Goal: Task Accomplishment & Management: Use online tool/utility

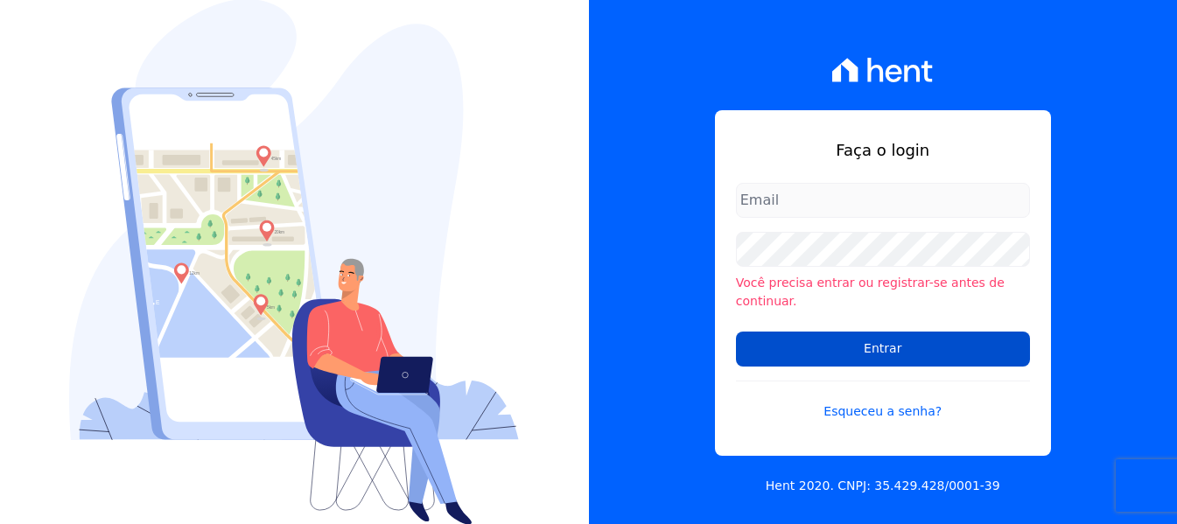
type input "[PERSON_NAME][EMAIL_ADDRESS][DOMAIN_NAME]"
click at [908, 332] on input "Entrar" at bounding box center [883, 349] width 294 height 35
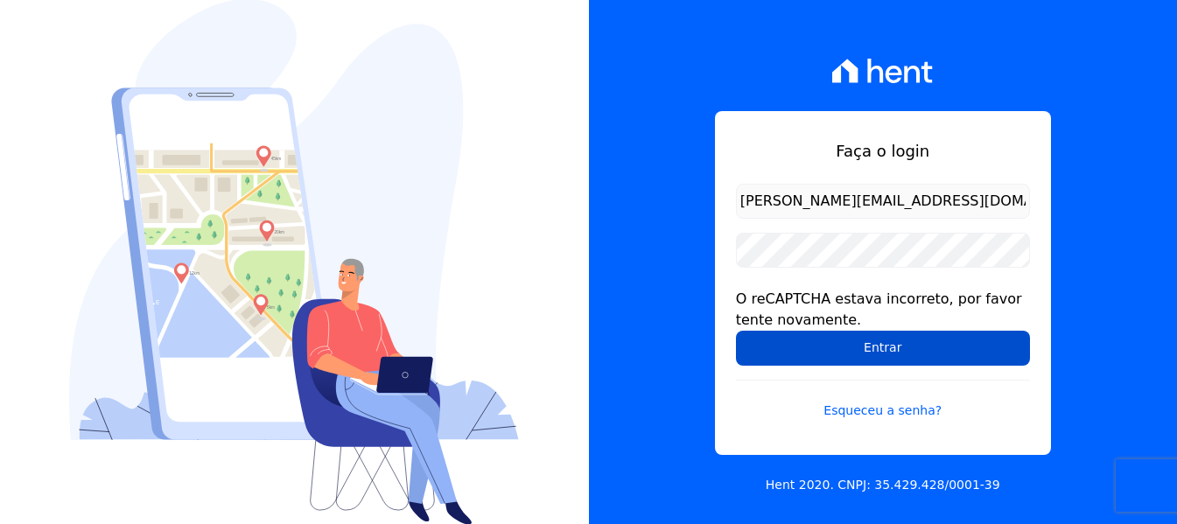
click at [885, 349] on input "Entrar" at bounding box center [883, 348] width 294 height 35
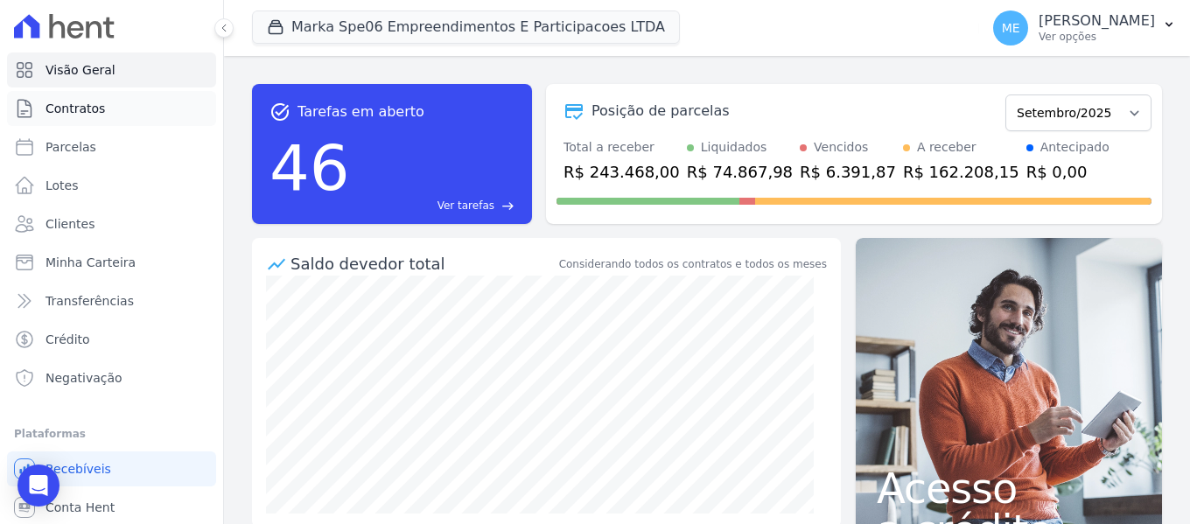
click at [81, 108] on span "Contratos" at bounding box center [74, 108] width 59 height 17
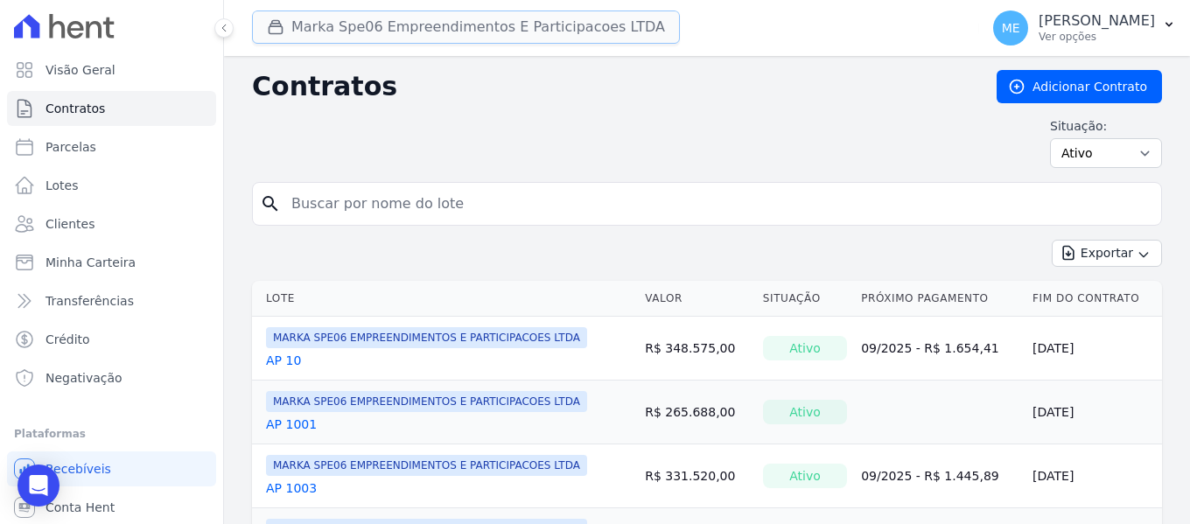
click at [385, 18] on button "Marka Spe06 Empreendimentos E Participacoes LTDA" at bounding box center [466, 26] width 428 height 33
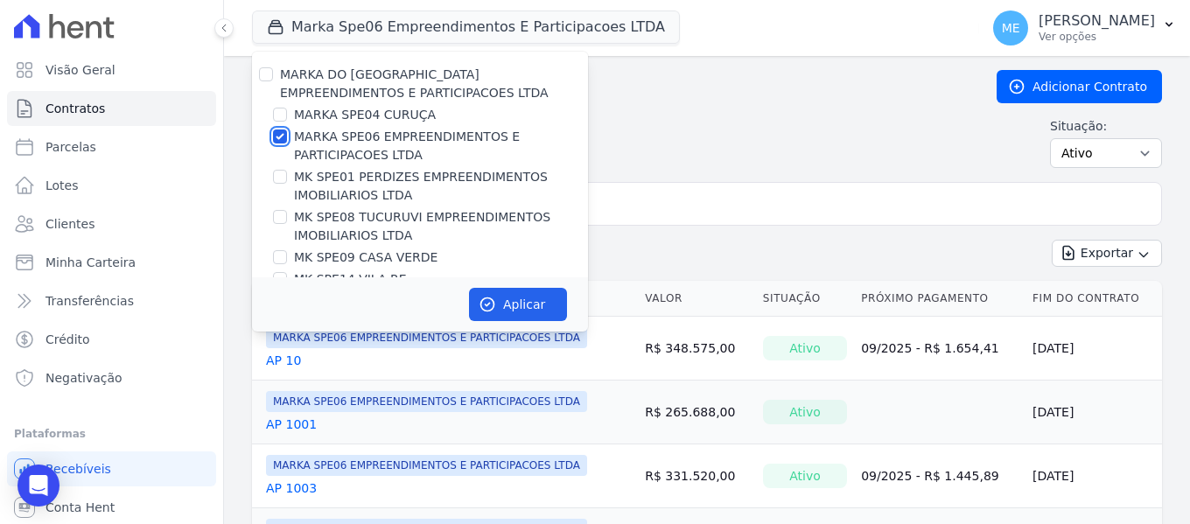
click at [282, 137] on input "MARKA SPE06 EMPREENDIMENTOS E PARTICIPACOES LTDA" at bounding box center [280, 136] width 14 height 14
checkbox input "false"
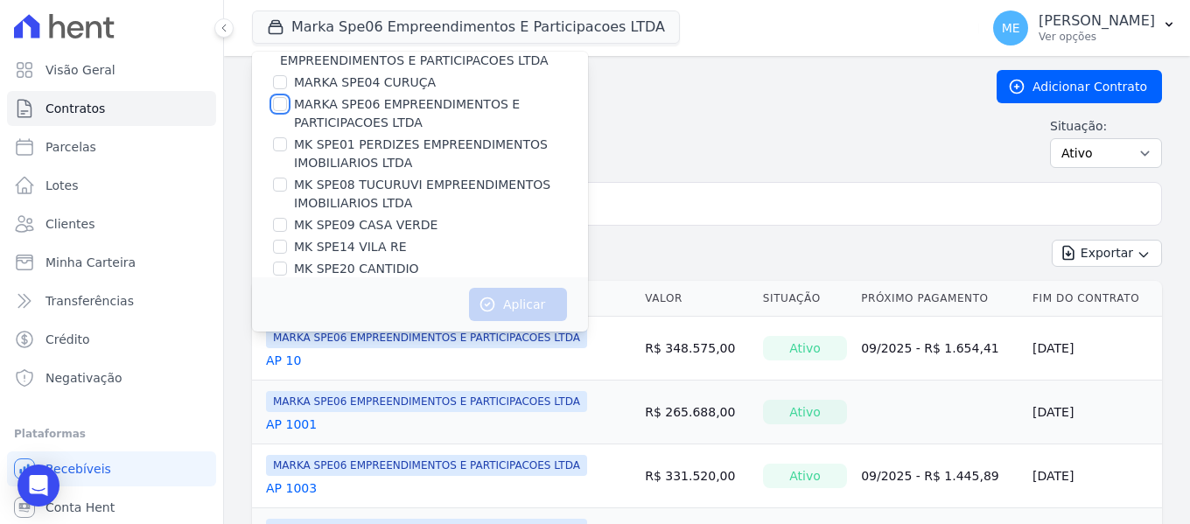
scroll to position [47, 0]
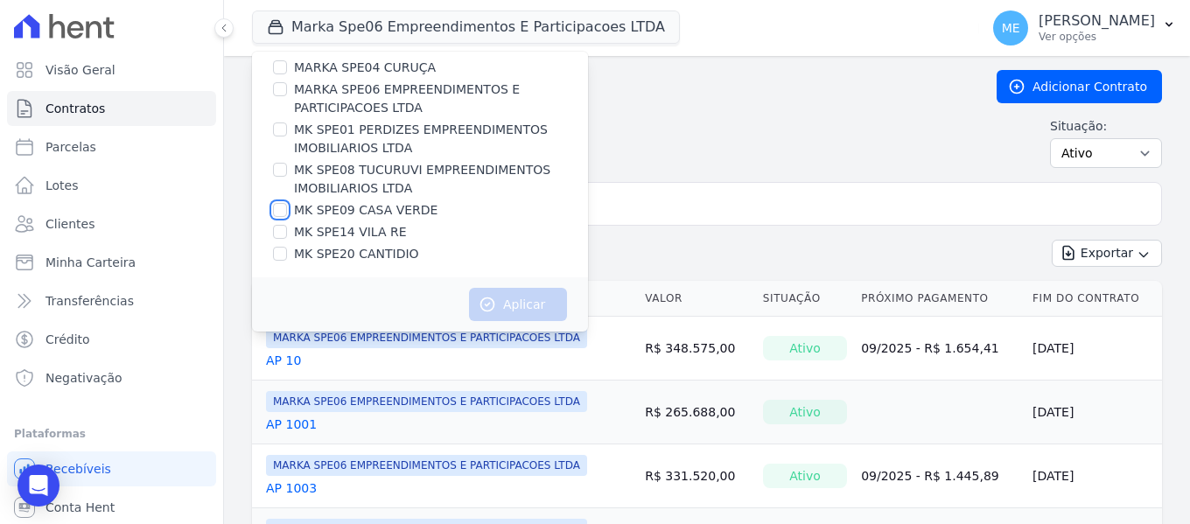
click at [278, 208] on input "MK SPE09 CASA VERDE" at bounding box center [280, 210] width 14 height 14
checkbox input "true"
click at [512, 302] on button "Aplicar" at bounding box center [518, 304] width 98 height 33
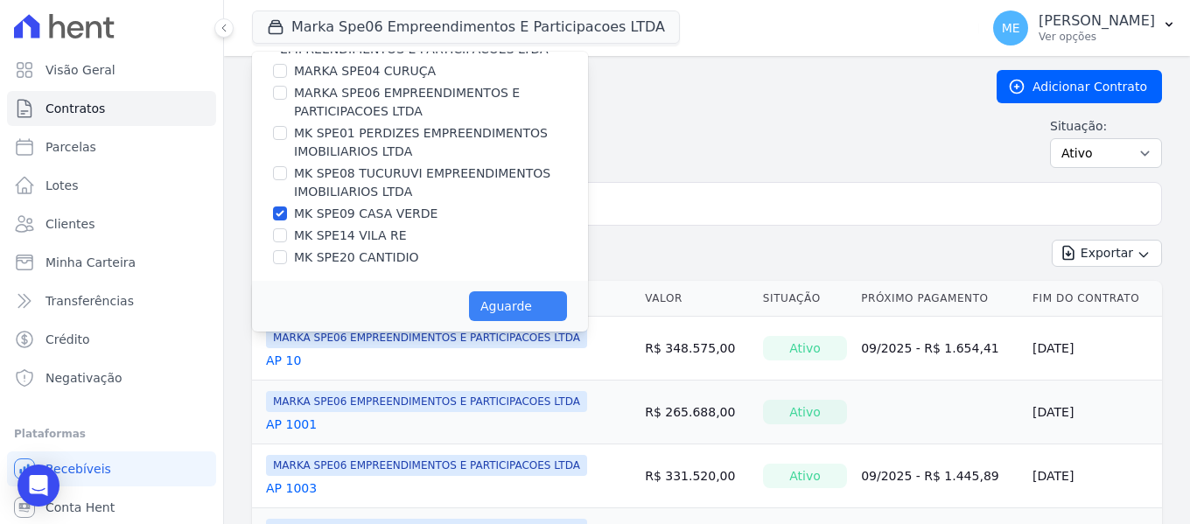
scroll to position [44, 0]
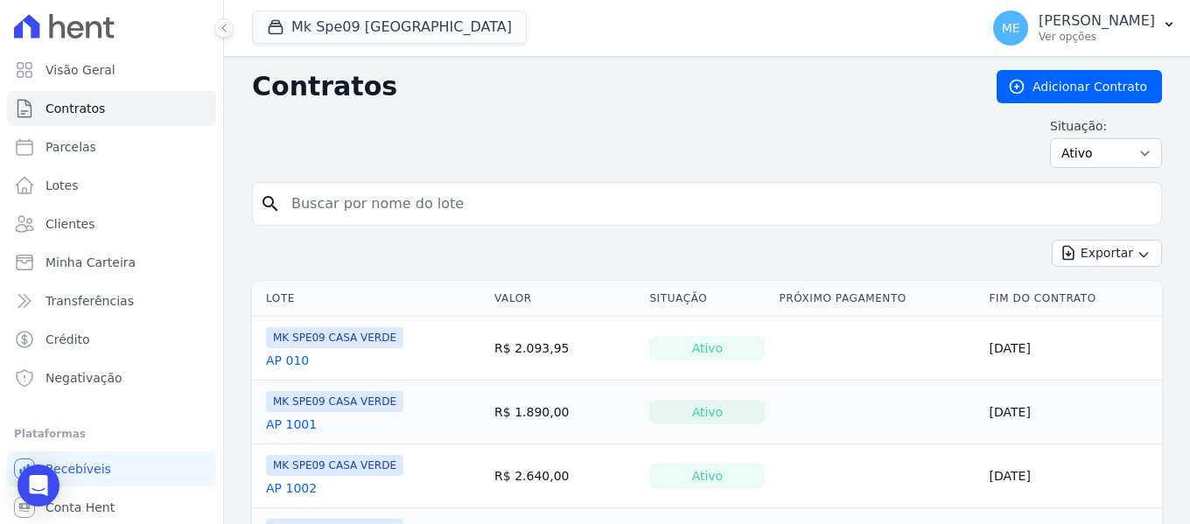
click at [513, 204] on input "search" at bounding box center [717, 203] width 873 height 35
type input "104"
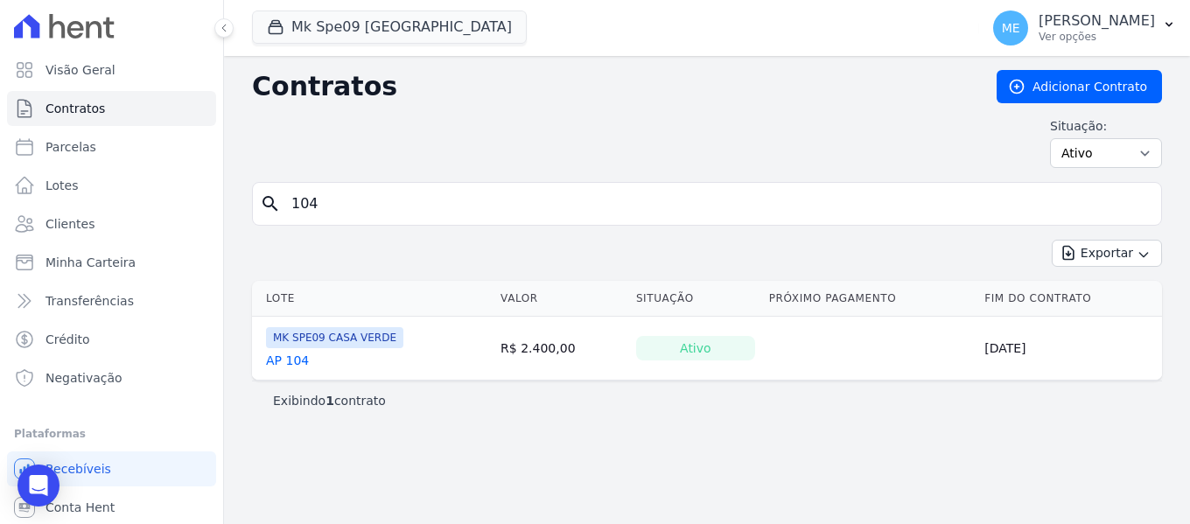
click at [292, 364] on link "AP 104" at bounding box center [287, 360] width 43 height 17
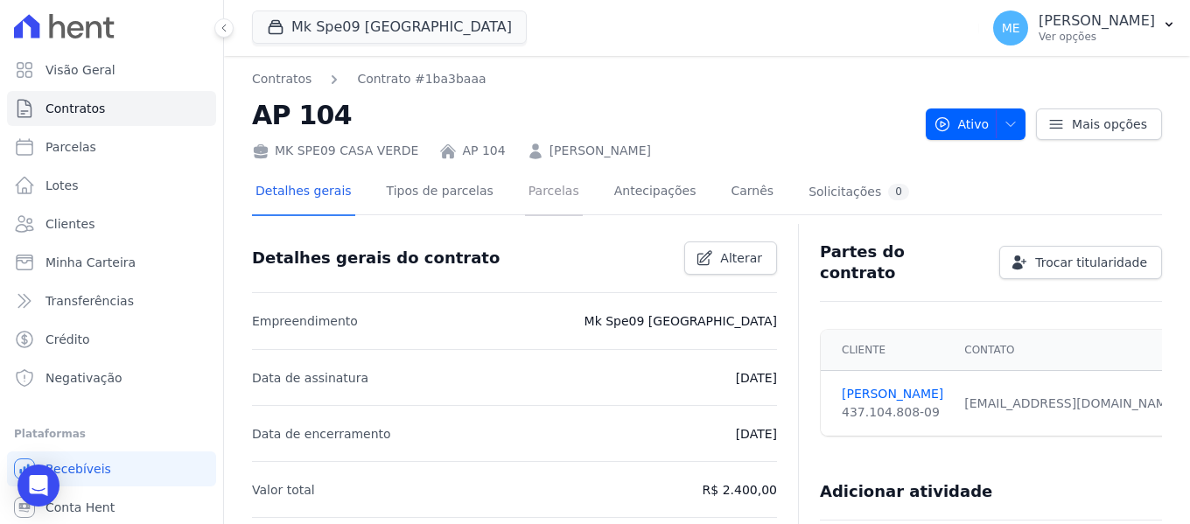
click at [548, 193] on link "Parcelas" at bounding box center [554, 193] width 58 height 46
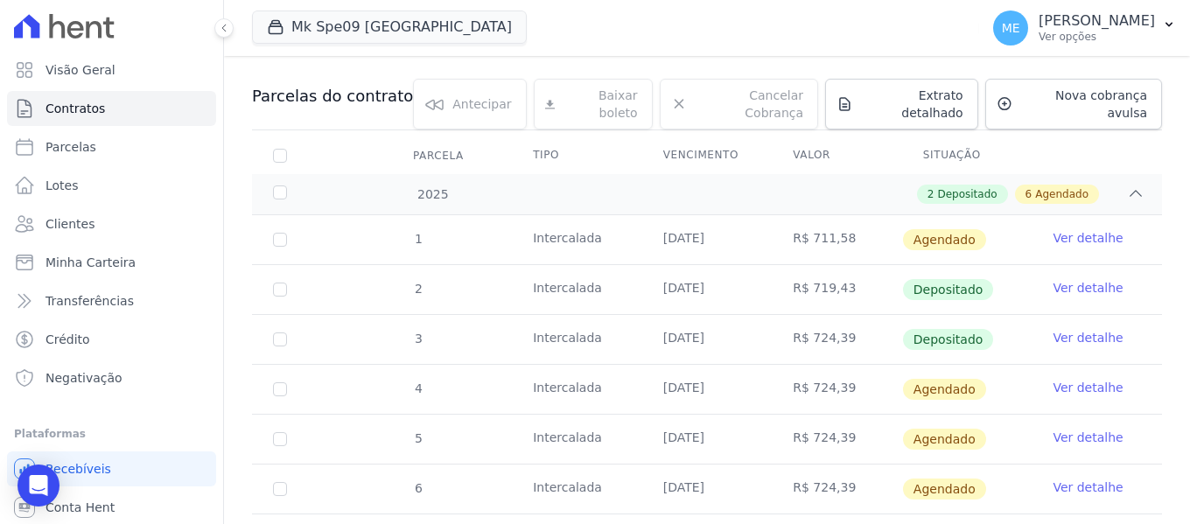
scroll to position [175, 0]
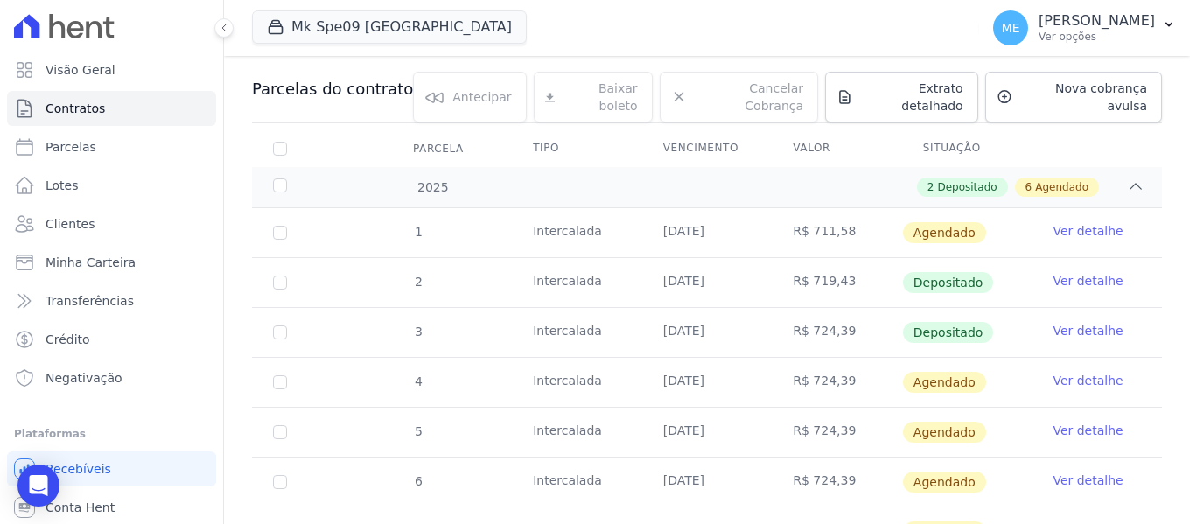
click at [1090, 322] on link "Ver detalhe" at bounding box center [1087, 330] width 70 height 17
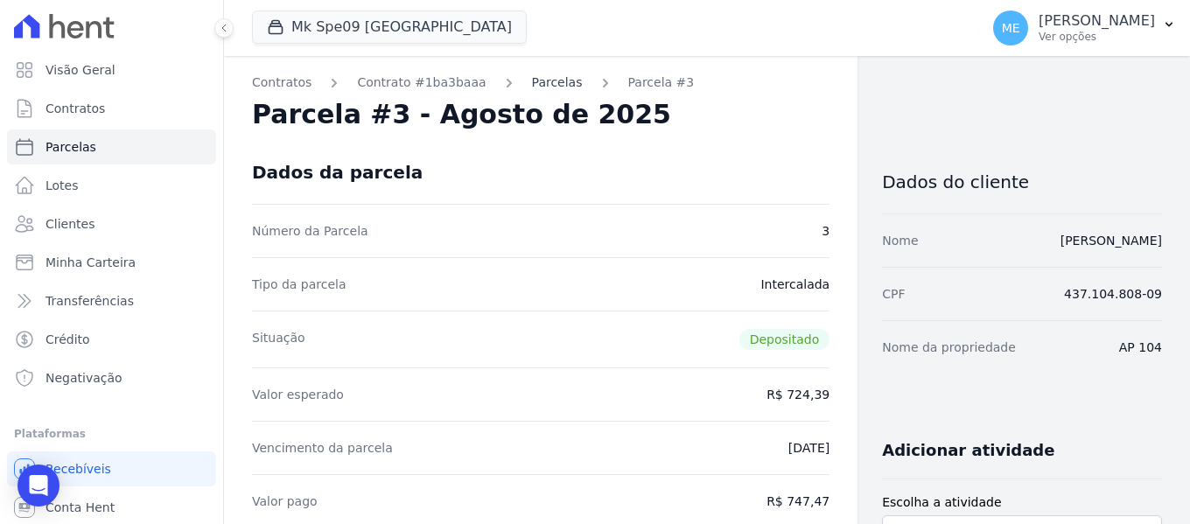
click at [532, 87] on link "Parcelas" at bounding box center [557, 82] width 51 height 18
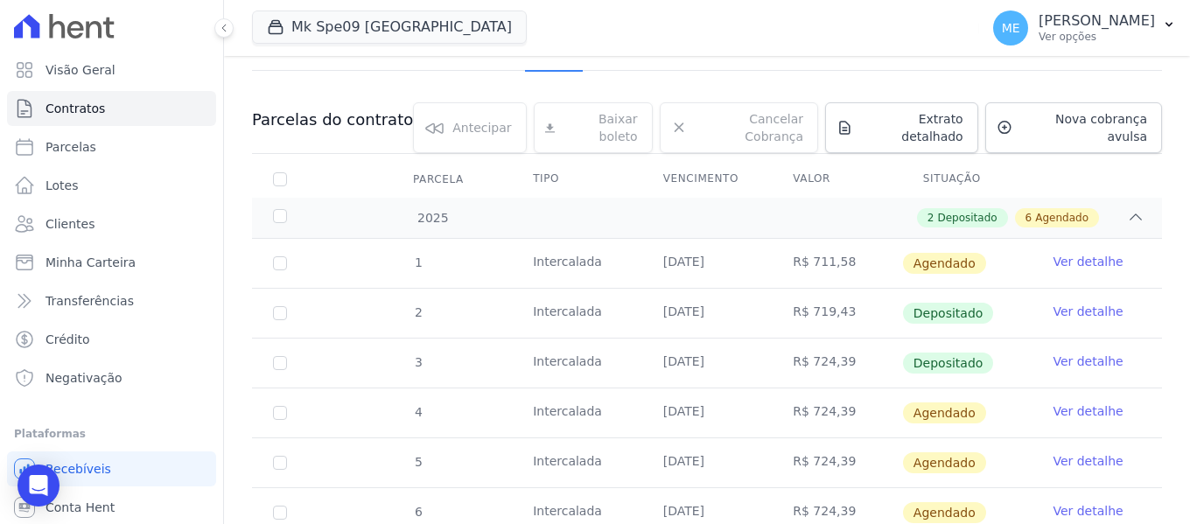
scroll to position [175, 0]
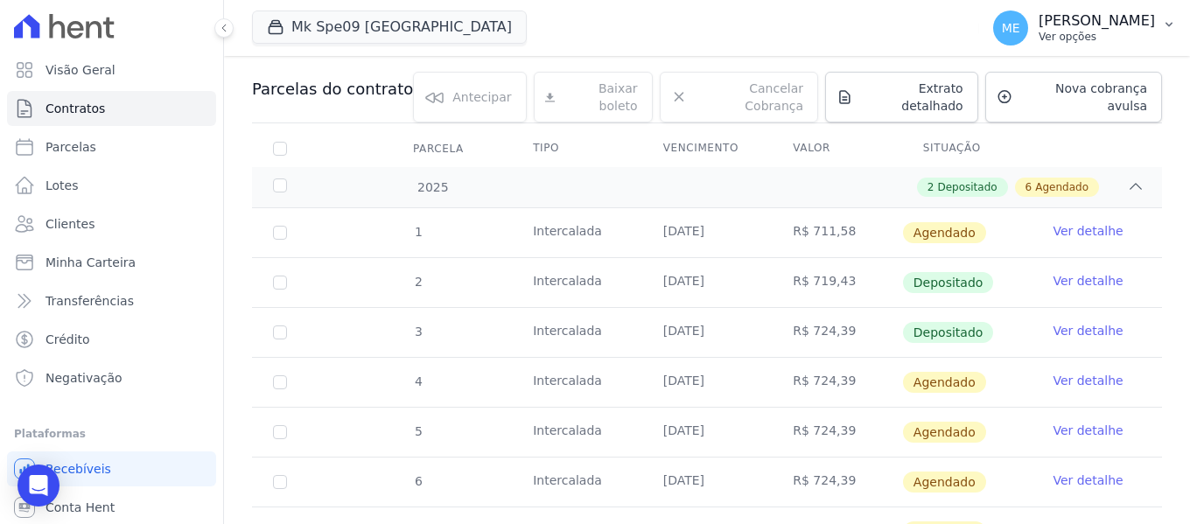
click at [1174, 22] on icon "button" at bounding box center [1169, 24] width 14 height 14
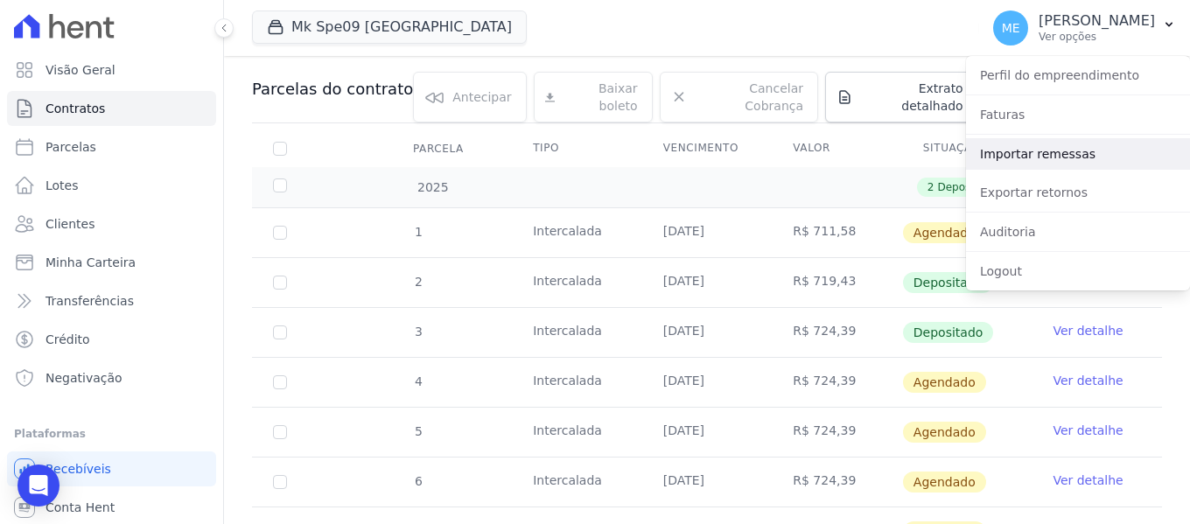
click at [1031, 154] on link "Importar remessas" at bounding box center [1078, 153] width 224 height 31
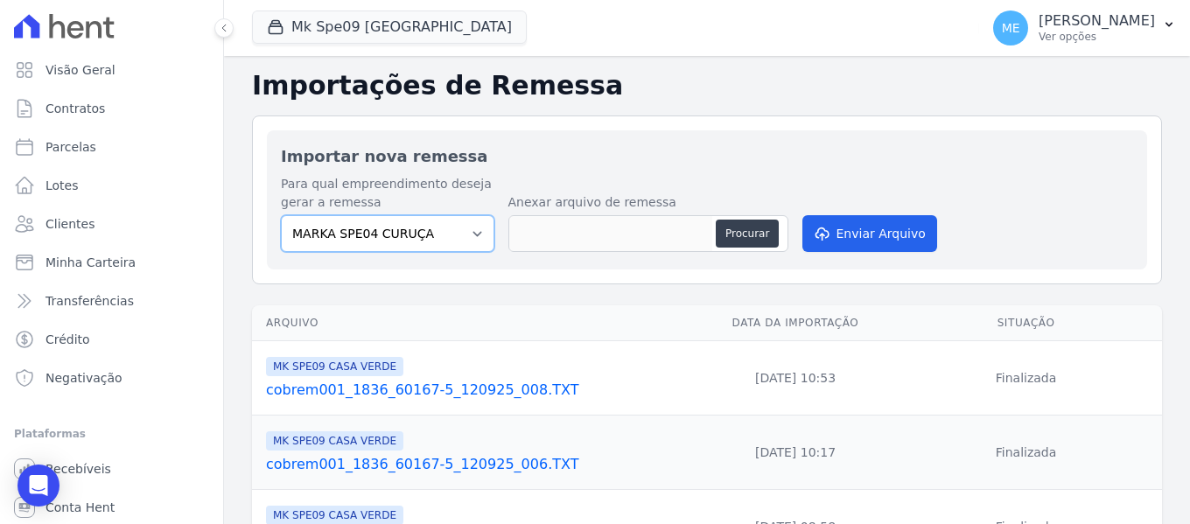
click at [469, 235] on select "MARKA SPE04 CURUÇA MARKA SPE06 EMPREENDIMENTOS E PARTICIPACOES LTDA MK SPE01 PE…" at bounding box center [387, 233] width 213 height 37
select select "faf7fecb-8fd7-4b35-8acd-3d6a38ea6f82"
click at [281, 215] on select "MARKA SPE04 CURUÇA MARKA SPE06 EMPREENDIMENTOS E PARTICIPACOES LTDA MK SPE01 PE…" at bounding box center [387, 233] width 213 height 37
click at [736, 233] on button "Procurar" at bounding box center [747, 234] width 63 height 28
type input "cobrem001_1836_60167-5_160925_001.TXT"
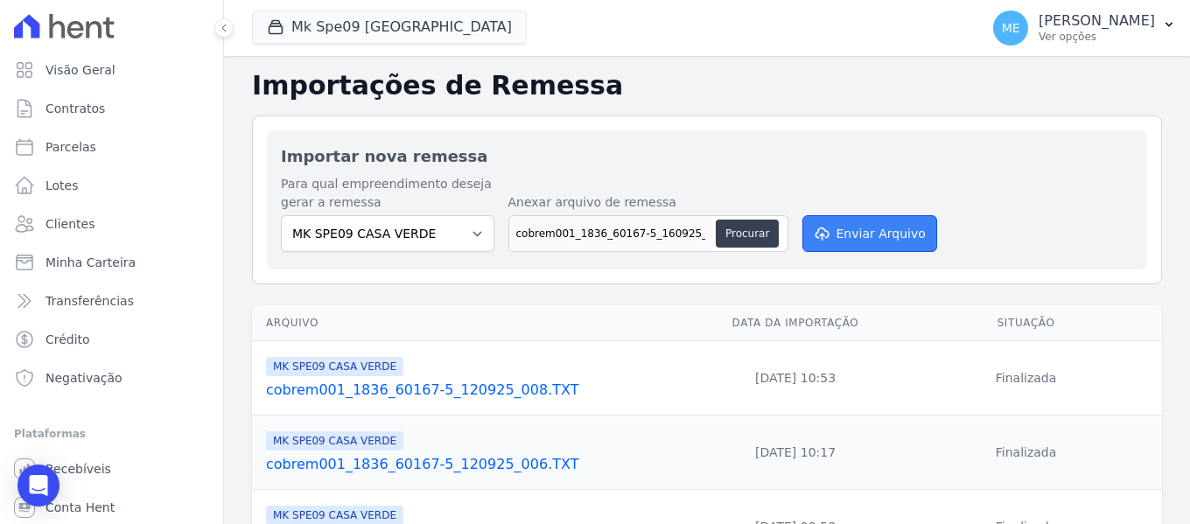
click at [900, 234] on button "Enviar Arquivo" at bounding box center [869, 233] width 135 height 37
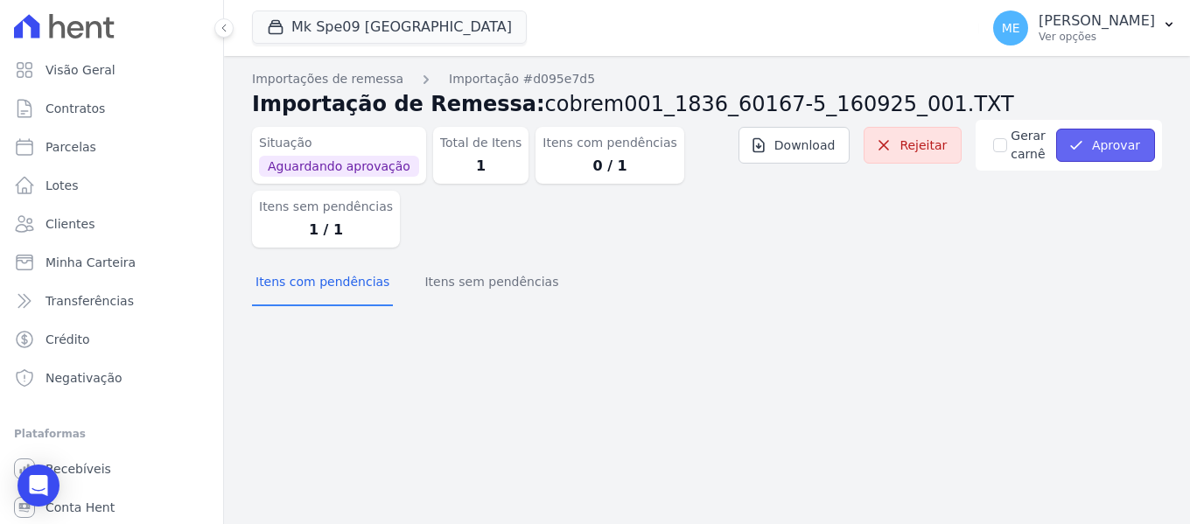
click at [1114, 153] on button "Aprovar" at bounding box center [1105, 145] width 99 height 33
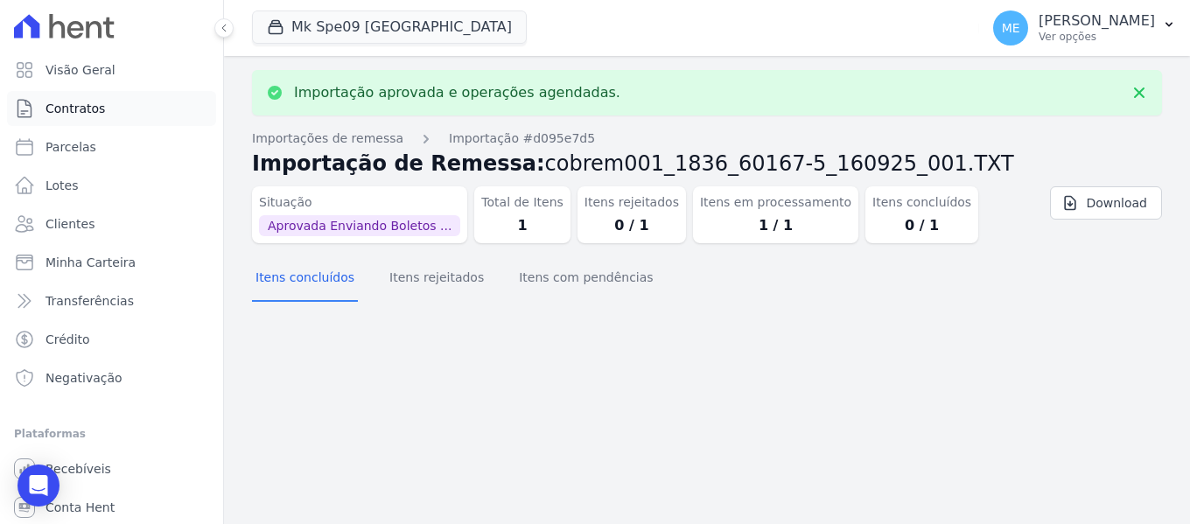
click at [70, 104] on span "Contratos" at bounding box center [74, 108] width 59 height 17
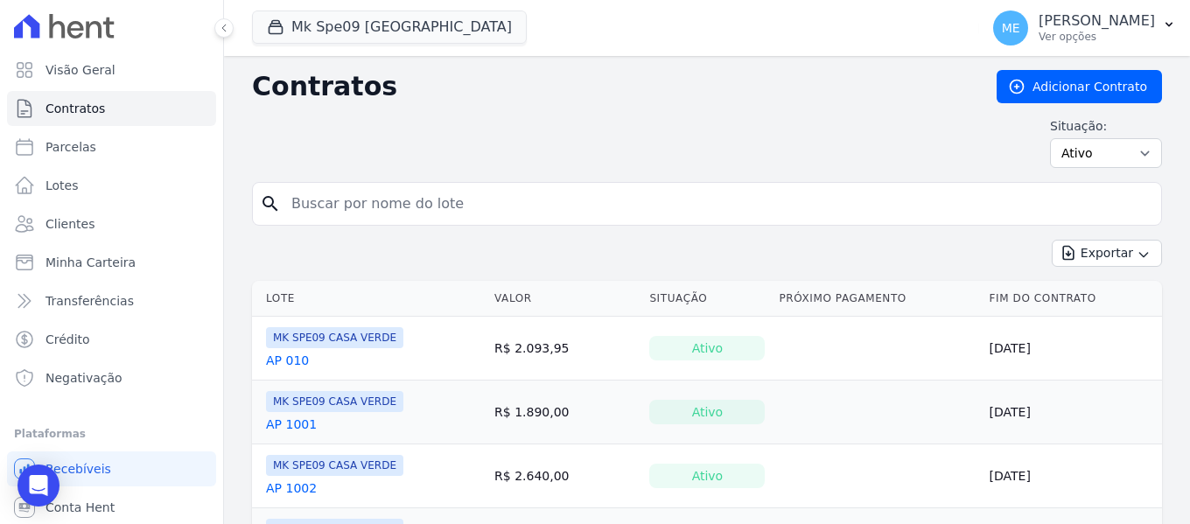
click at [421, 207] on input "search" at bounding box center [717, 203] width 873 height 35
type input "104"
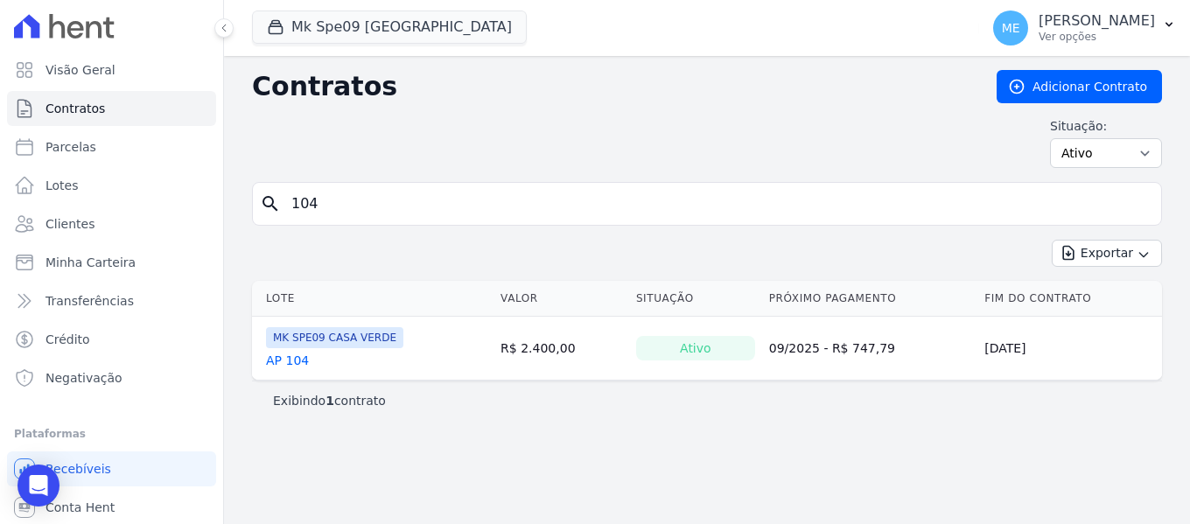
click at [288, 362] on link "AP 104" at bounding box center [287, 360] width 43 height 17
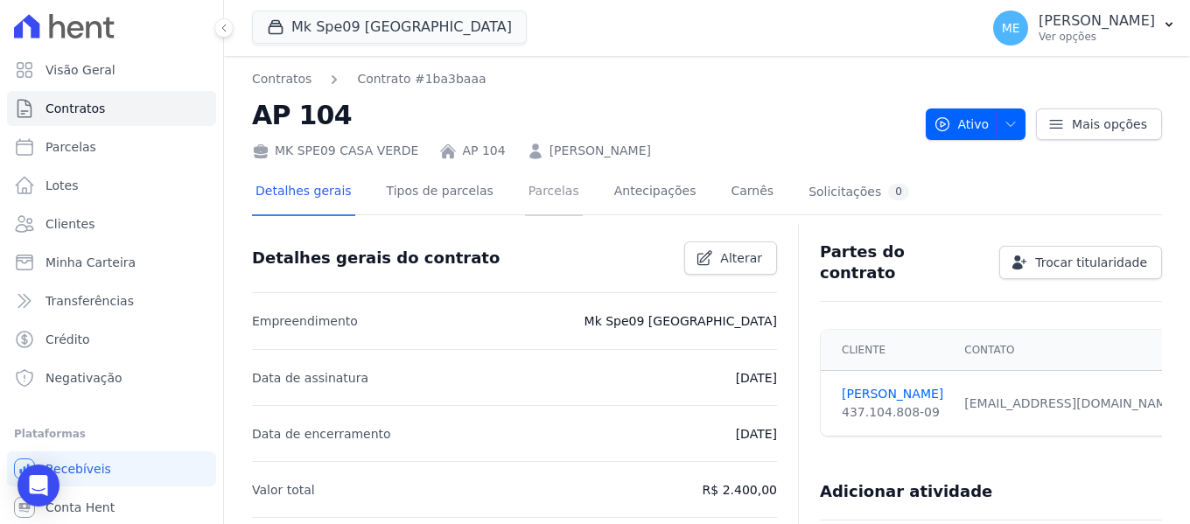
click at [532, 194] on link "Parcelas" at bounding box center [554, 193] width 58 height 46
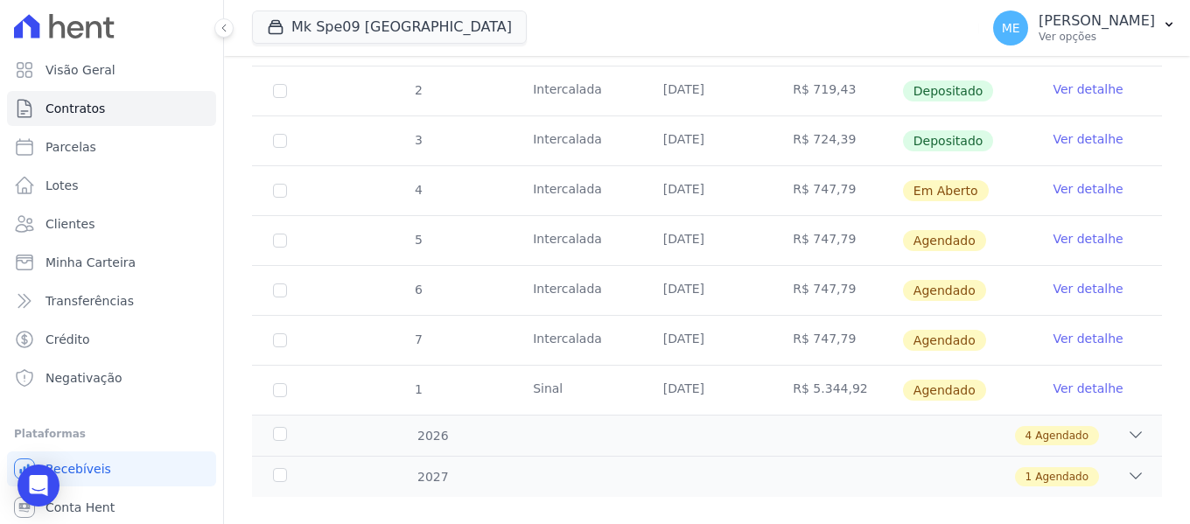
scroll to position [378, 0]
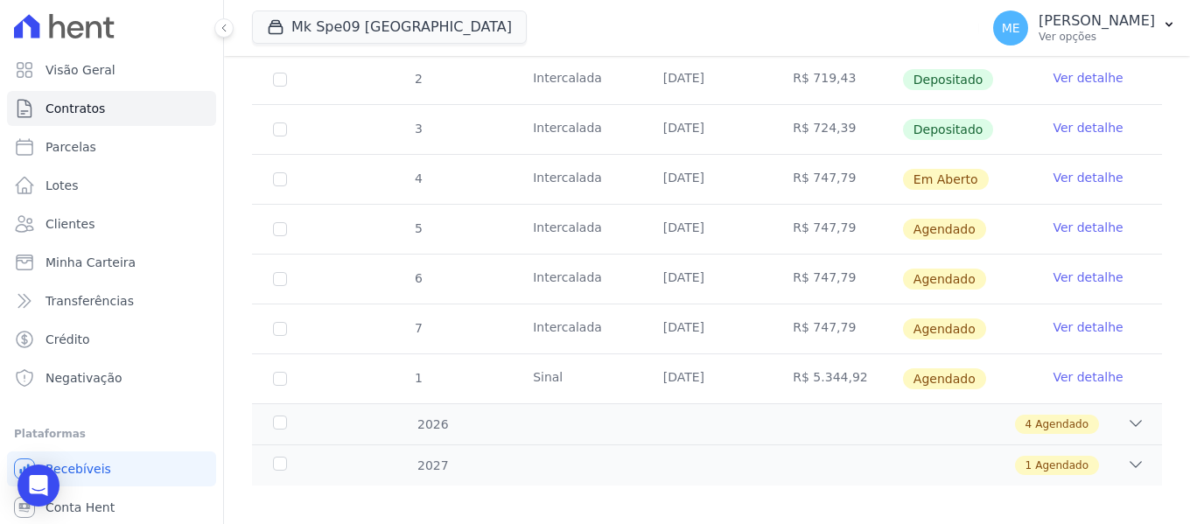
click at [1065, 169] on link "Ver detalhe" at bounding box center [1087, 177] width 70 height 17
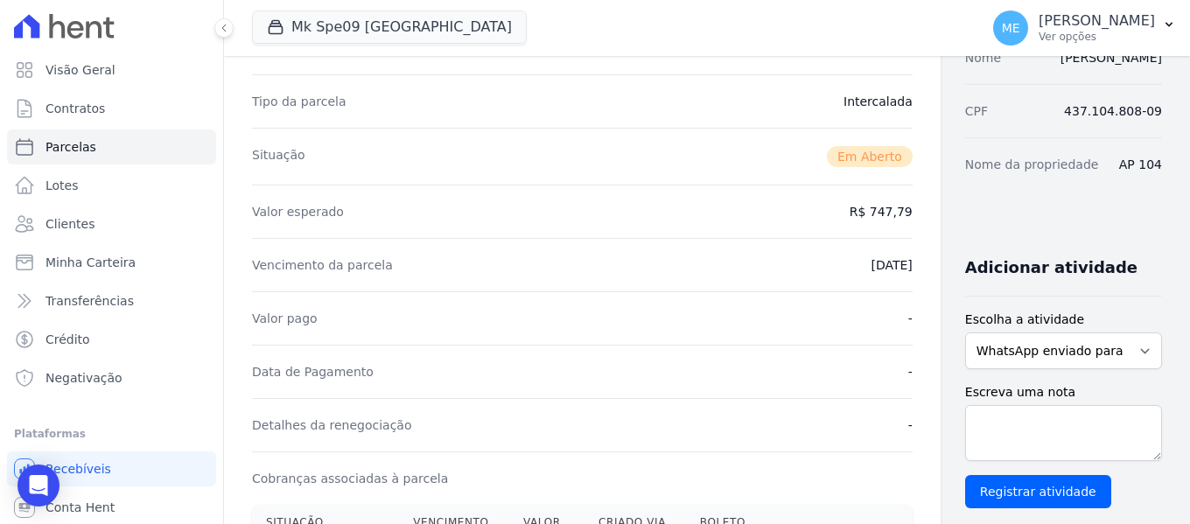
scroll to position [262, 0]
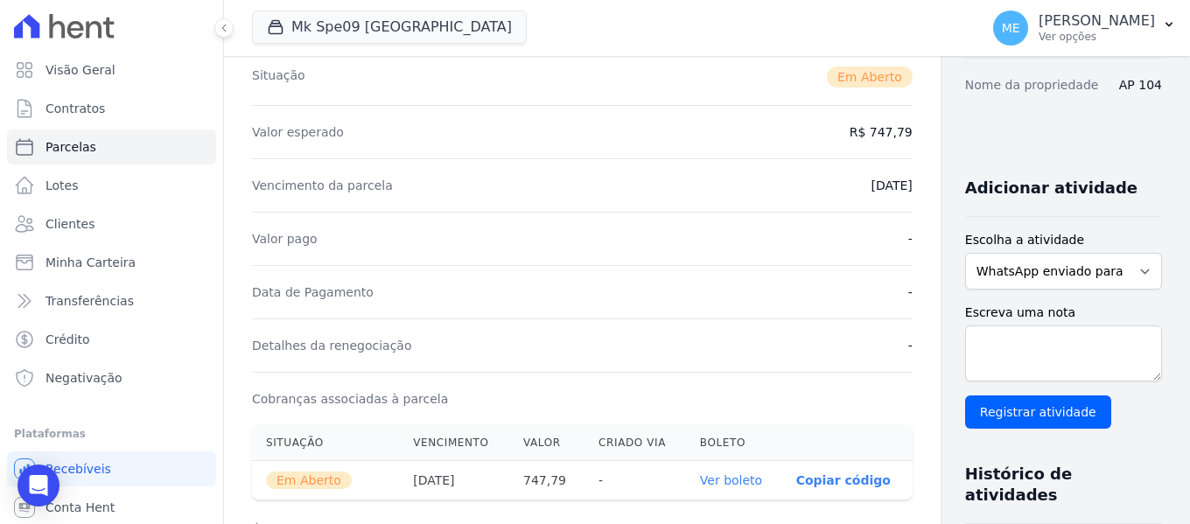
click at [700, 482] on link "Ver boleto" at bounding box center [731, 480] width 62 height 14
